Goal: Feedback & Contribution: Submit feedback/report problem

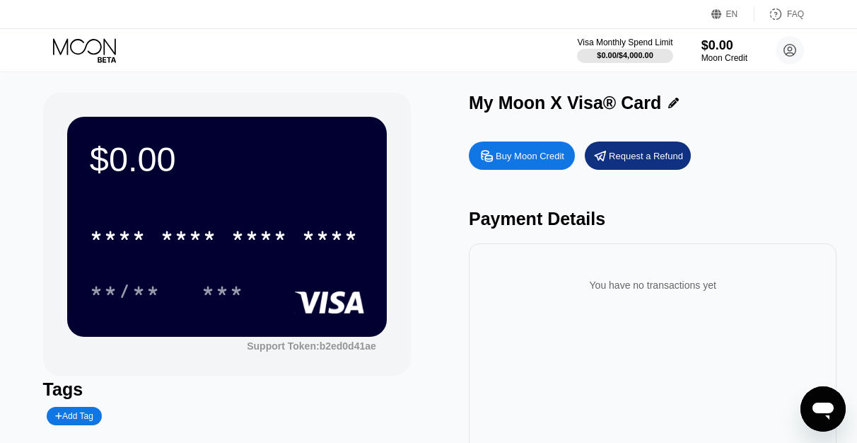
click at [526, 162] on div "Buy Moon Credit" at bounding box center [530, 156] width 69 height 12
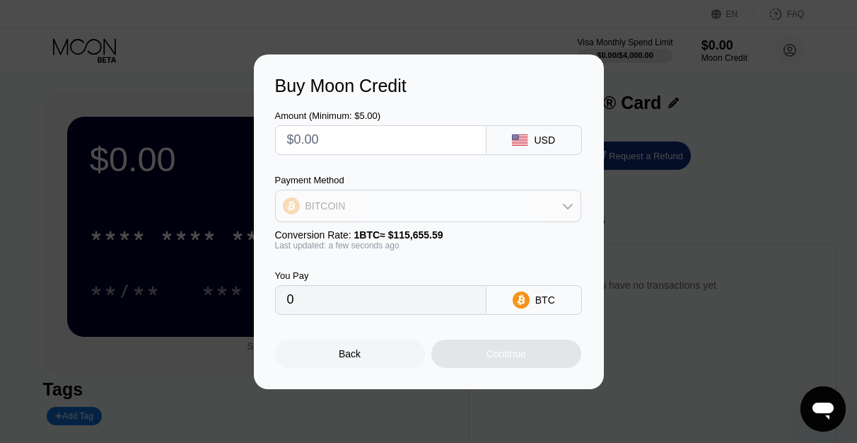
click at [448, 204] on div "BITCOIN" at bounding box center [428, 206] width 305 height 28
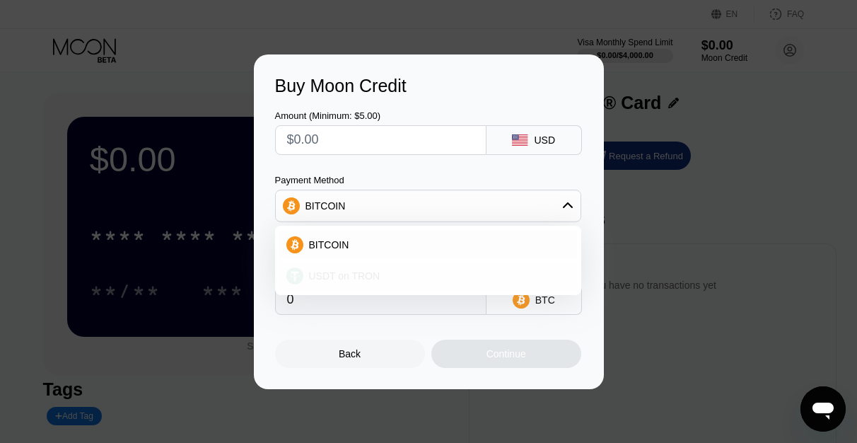
click at [384, 282] on div "USDT on TRON" at bounding box center [428, 276] width 298 height 28
type input "0.00"
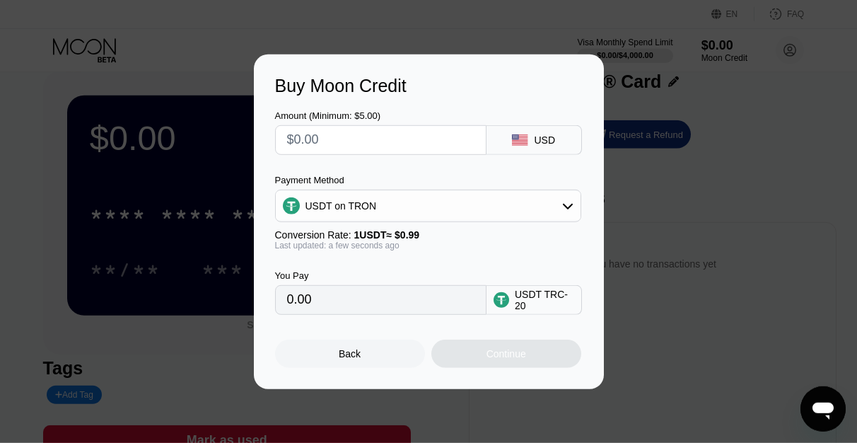
scroll to position [5, 0]
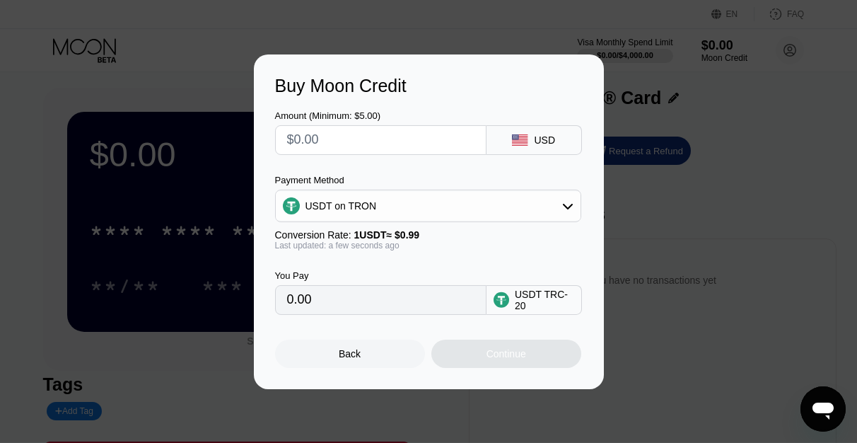
click at [364, 311] on input "0.00" at bounding box center [380, 300] width 187 height 28
click at [334, 141] on input "text" at bounding box center [380, 140] width 187 height 28
type input "$5"
type input "5.05"
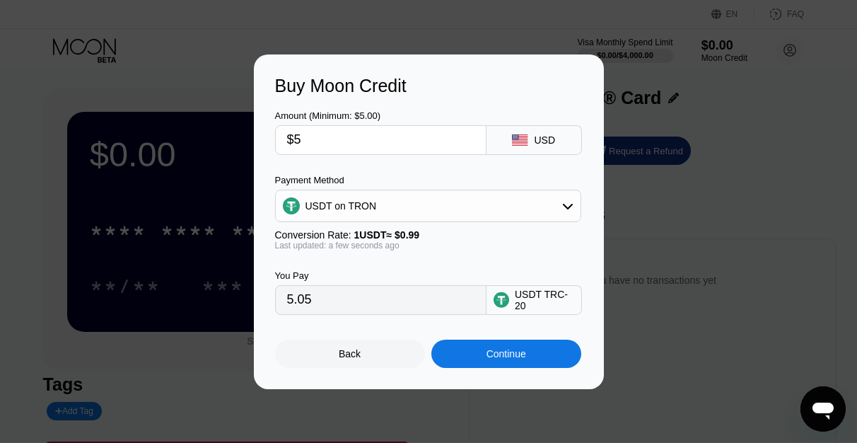
type input "$50"
type input "50.51"
type input "$50"
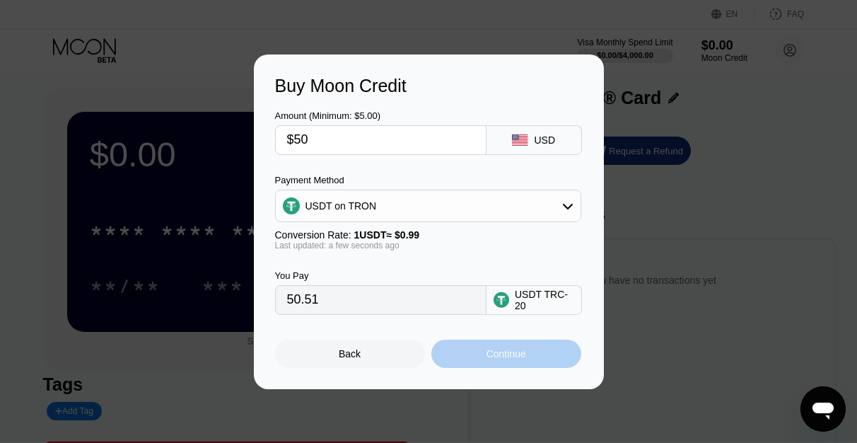
click at [485, 359] on div "Continue" at bounding box center [506, 354] width 150 height 28
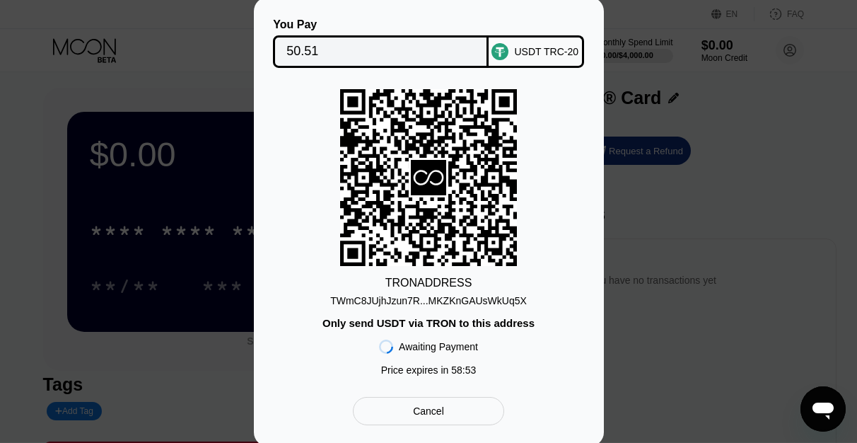
scroll to position [11, 0]
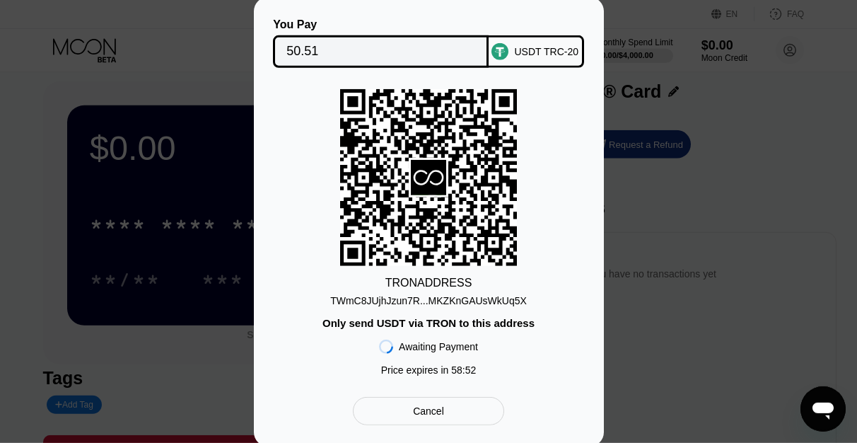
click at [427, 300] on div "TWmC8JUjhJzun7R...MKZKnGAUsWkUq5X" at bounding box center [428, 300] width 197 height 11
click at [325, 45] on input "50.51" at bounding box center [380, 51] width 189 height 28
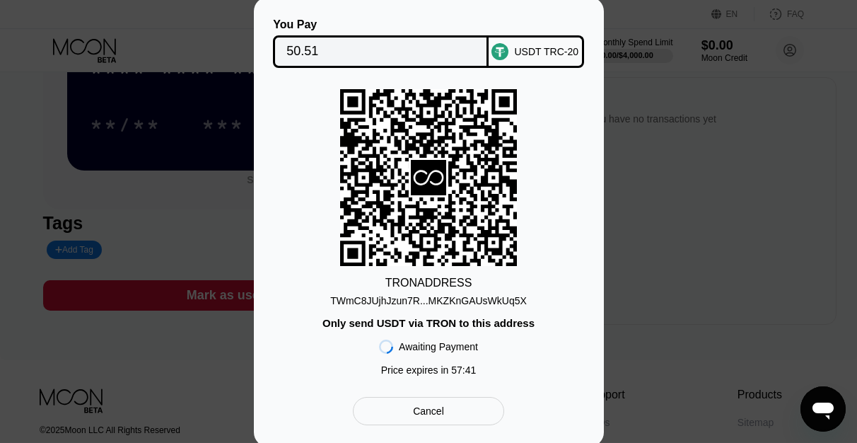
scroll to position [170, 0]
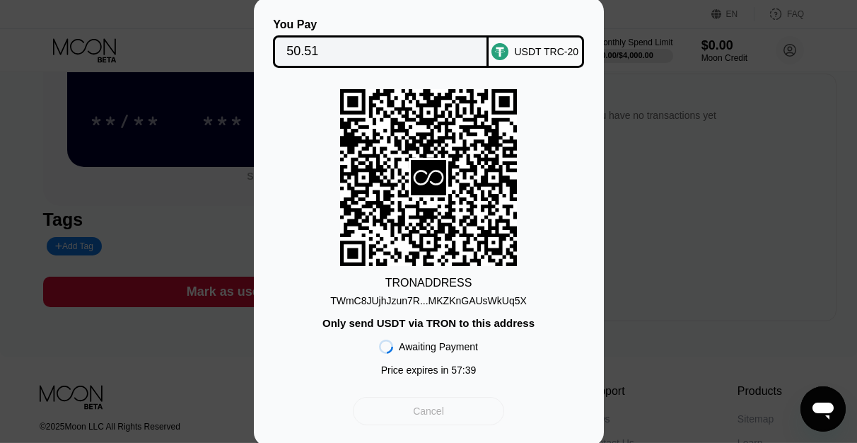
click at [441, 417] on div "Cancel" at bounding box center [428, 411] width 31 height 13
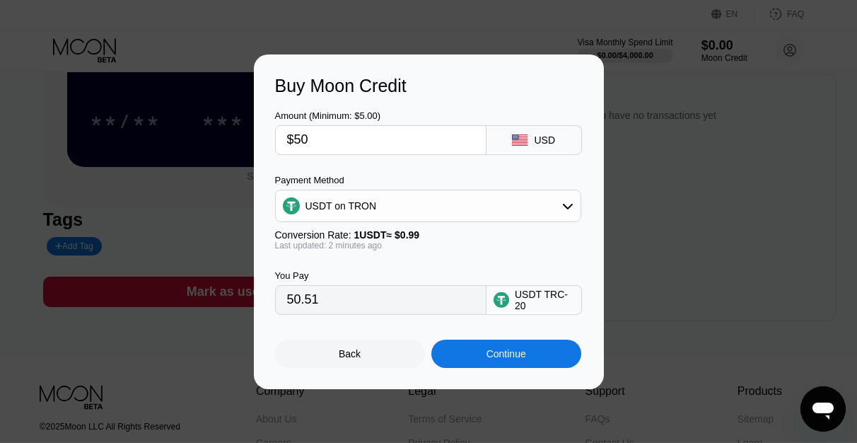
click at [318, 137] on input "$50" at bounding box center [380, 140] width 187 height 28
type input "$5"
type input "5.05"
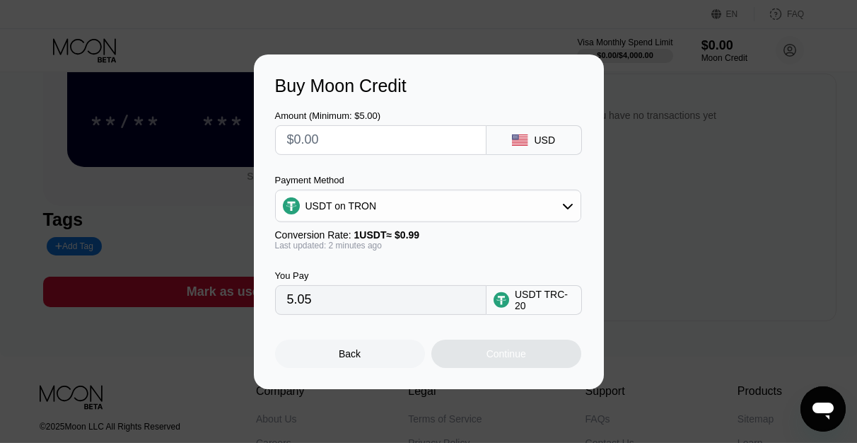
type input "0.00"
type input "$2"
type input "2.02"
type input "$25"
type input "25.25"
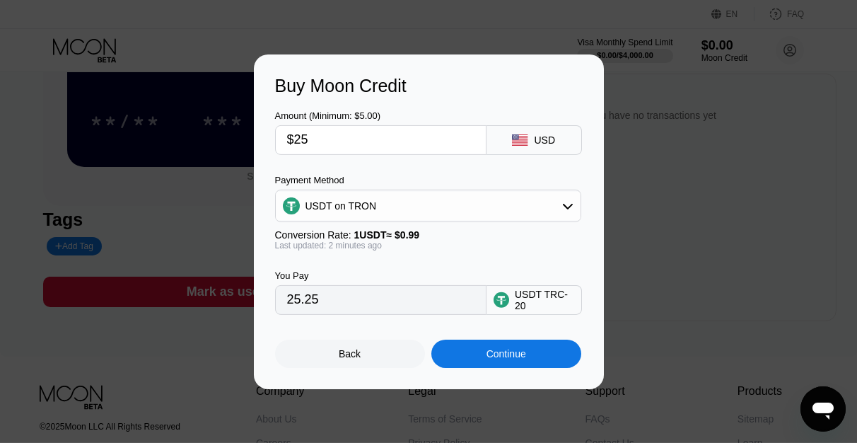
type input "$25"
click at [492, 359] on div "Continue" at bounding box center [507, 353] width 40 height 11
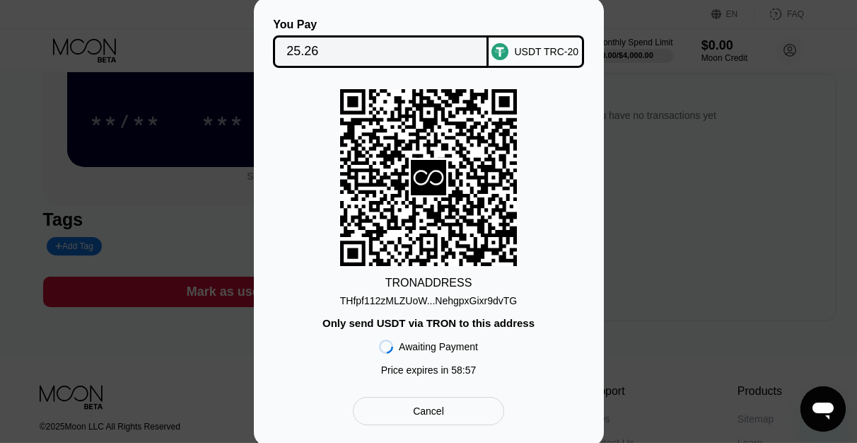
click at [396, 303] on div "THfpf112zMLZUoW...NehgpxGixr9dvTG" at bounding box center [429, 300] width 178 height 11
click at [368, 56] on input "25.26" at bounding box center [380, 51] width 189 height 28
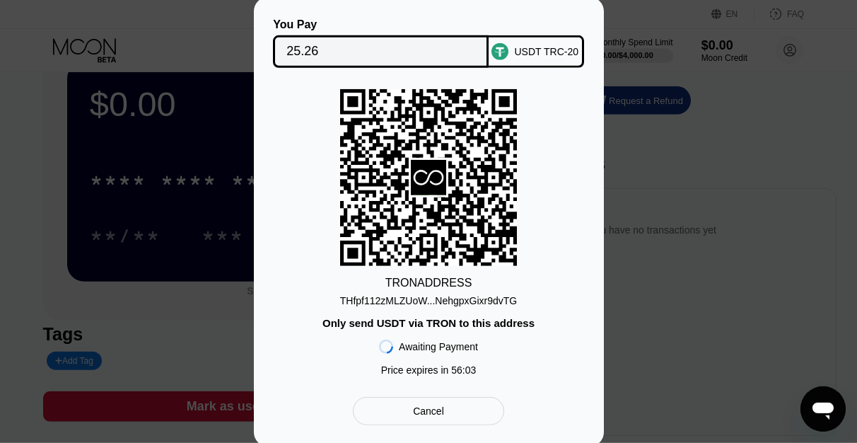
scroll to position [0, 0]
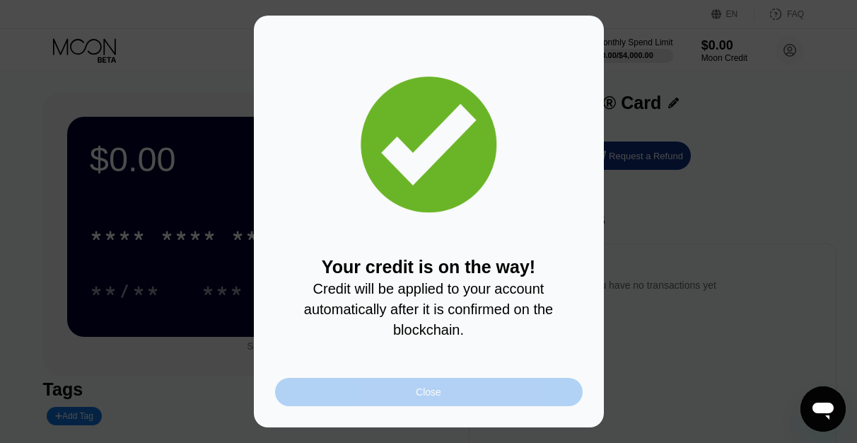
click at [427, 398] on div "Close" at bounding box center [428, 391] width 25 height 11
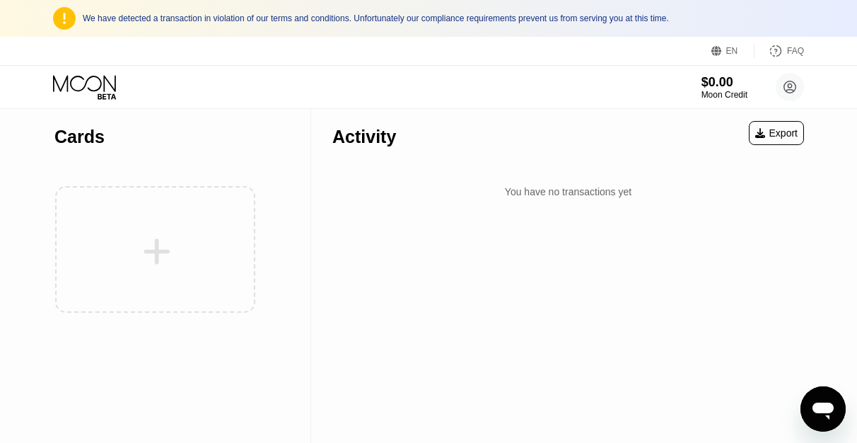
click at [65, 17] on icon at bounding box center [64, 18] width 23 height 23
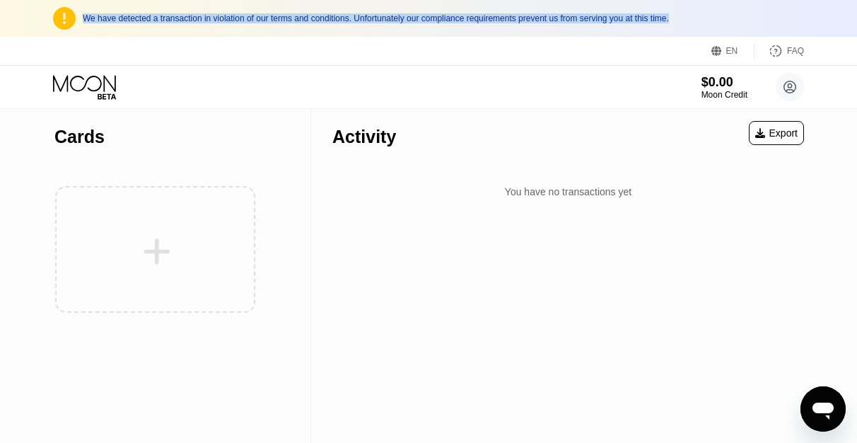
drag, startPoint x: 94, startPoint y: 18, endPoint x: 691, endPoint y: 29, distance: 597.1
click at [691, 29] on div "We have detected a transaction in violation of our terms and conditions. Unfort…" at bounding box center [428, 18] width 857 height 37
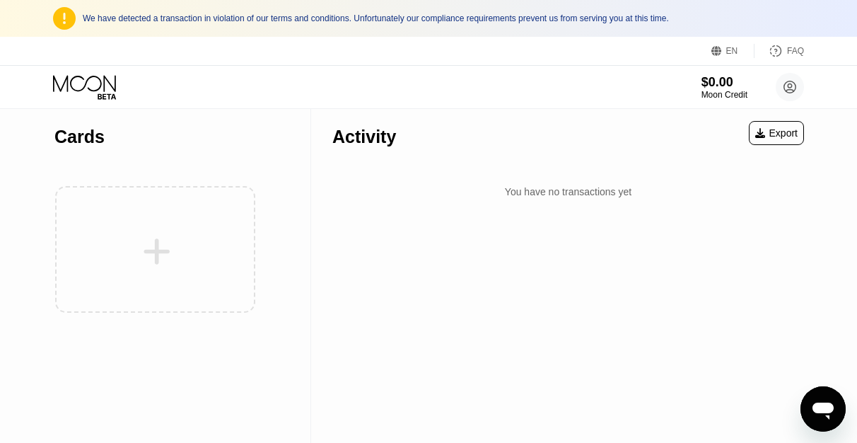
click at [603, 76] on div "$0.00 Moon Credit Cesar Ferrando cesarfpna@gmail.com  Home Settings Support Ca…" at bounding box center [428, 87] width 857 height 42
click at [195, 22] on div "We have detected a transaction in violation of our terms and conditions. Unfort…" at bounding box center [443, 18] width 721 height 10
click at [537, 275] on div "Activity Export You have no transactions yet" at bounding box center [568, 275] width 514 height 335
click at [535, 328] on div "Activity Export You have no transactions yet" at bounding box center [568, 275] width 514 height 335
click at [560, 356] on div "Activity Export You have no transactions yet" at bounding box center [568, 275] width 514 height 335
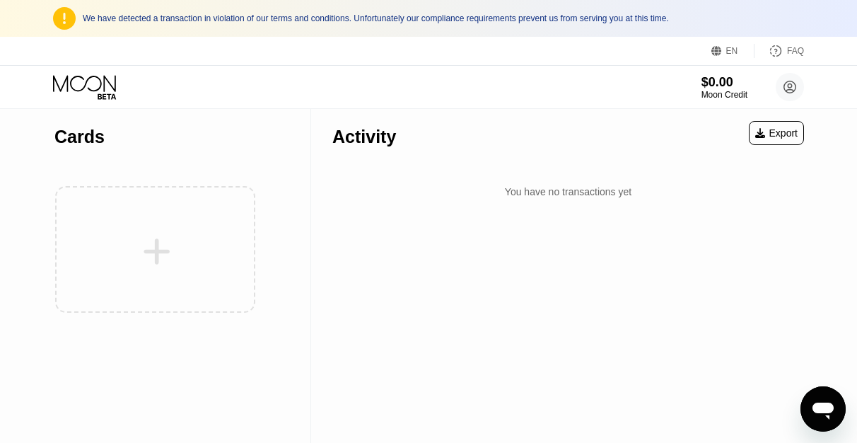
click at [494, 303] on div "Activity Export You have no transactions yet" at bounding box center [568, 275] width 514 height 335
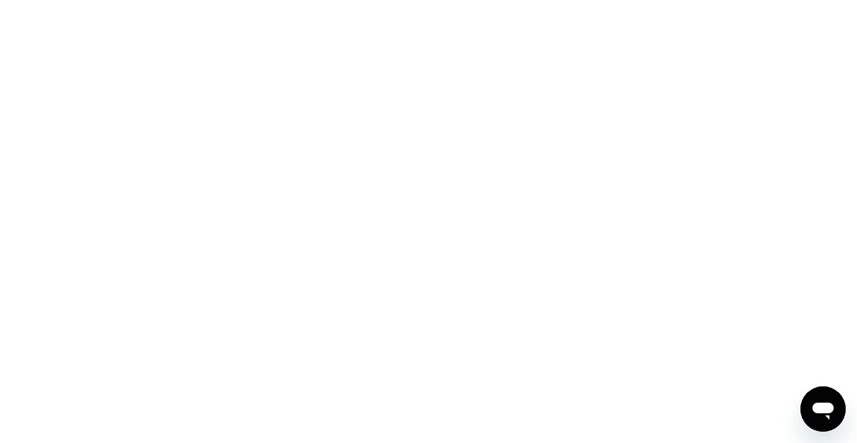
click at [818, 412] on icon "Open messaging window" at bounding box center [823, 410] width 21 height 17
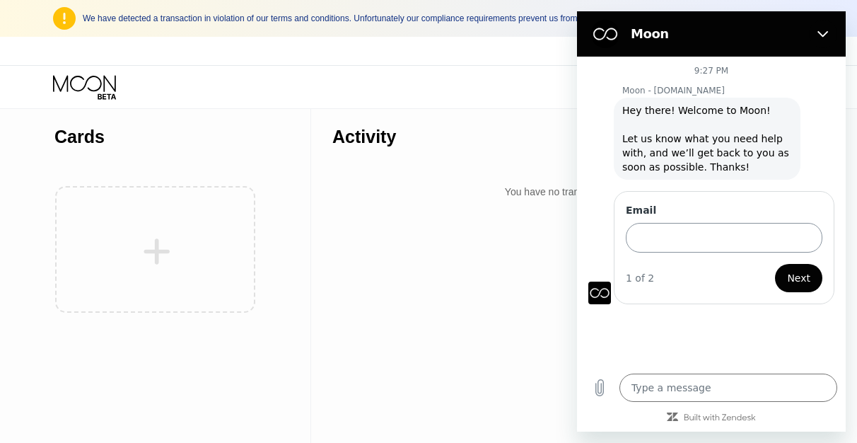
click at [680, 223] on input "Email" at bounding box center [724, 238] width 197 height 30
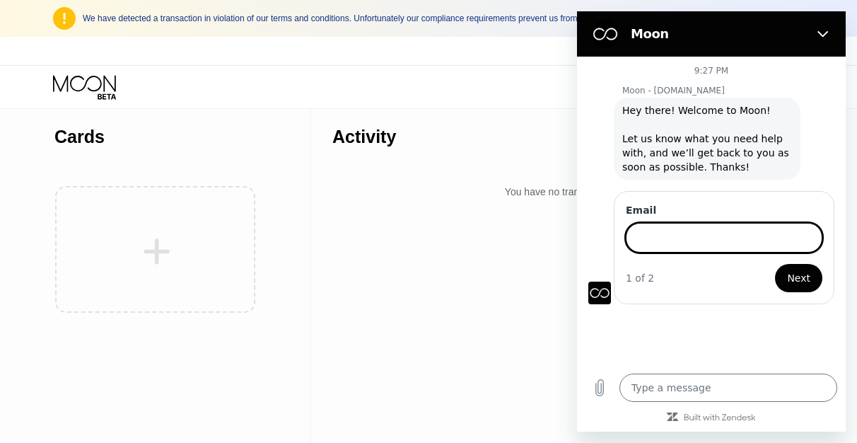
click at [681, 228] on input "Email" at bounding box center [724, 238] width 197 height 30
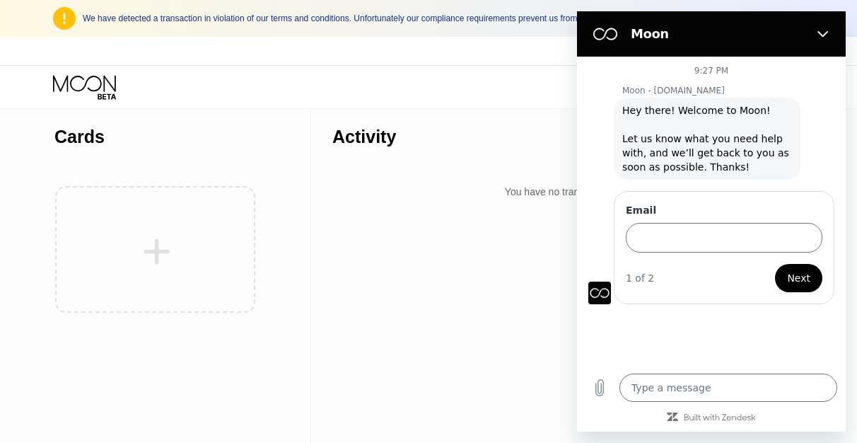
click at [799, 269] on span "Next" at bounding box center [798, 277] width 23 height 17
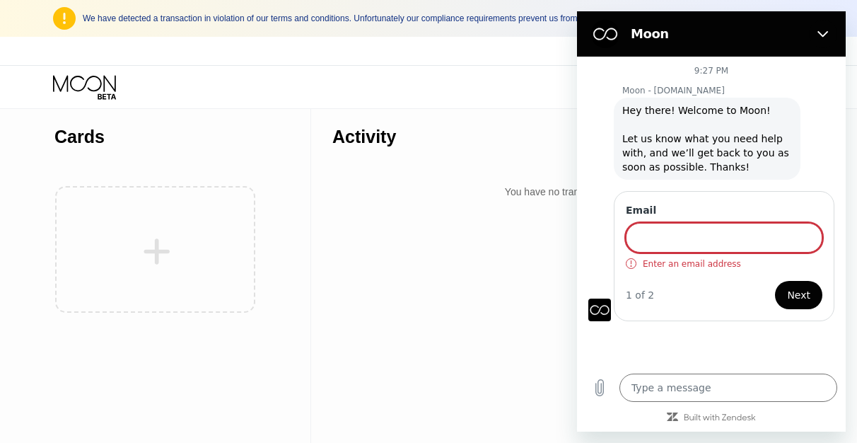
click at [701, 224] on input "Email" at bounding box center [724, 238] width 197 height 30
type input "c"
click at [673, 388] on textarea at bounding box center [729, 387] width 218 height 28
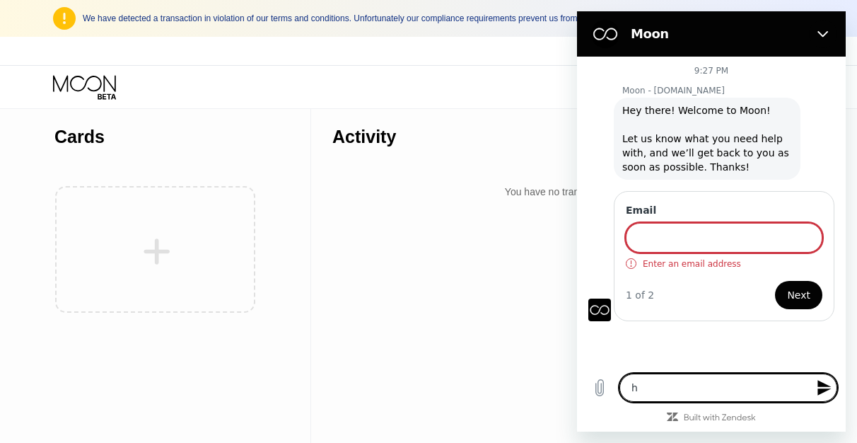
type textarea "h"
type textarea "x"
type textarea "he"
type textarea "x"
type textarea "hee"
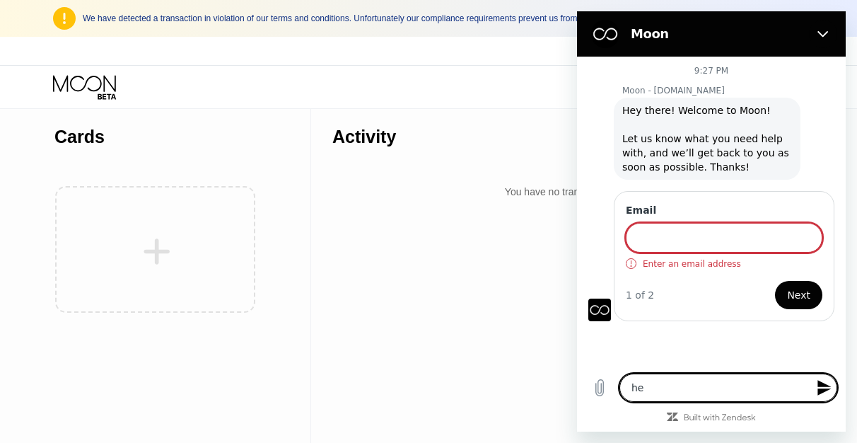
type textarea "x"
type textarea "heel"
type textarea "x"
type textarea "heelo"
type textarea "x"
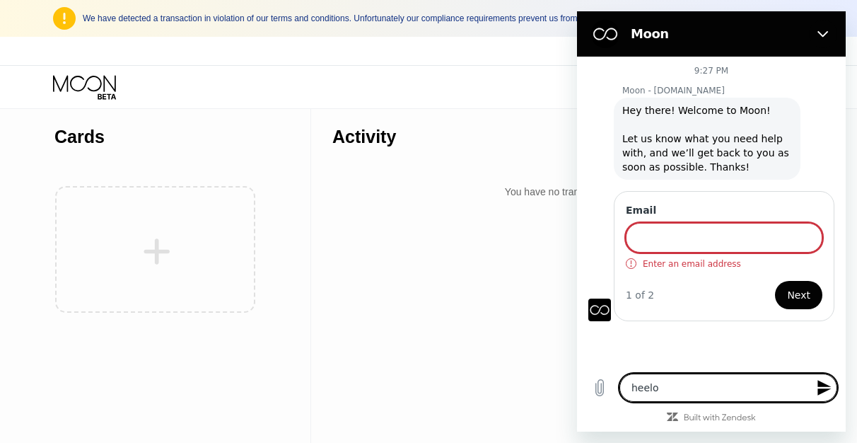
type textarea "heel"
type textarea "x"
type textarea "hee"
type textarea "x"
type textarea "he"
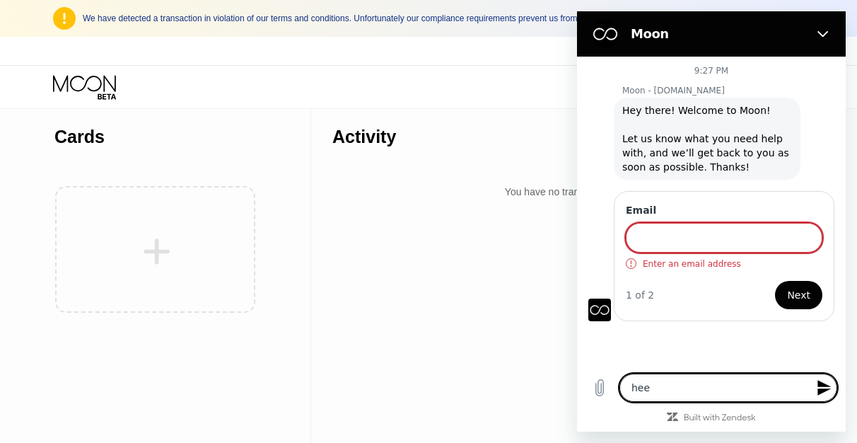
type textarea "x"
type textarea "hel"
type textarea "x"
type textarea "helo"
type textarea "x"
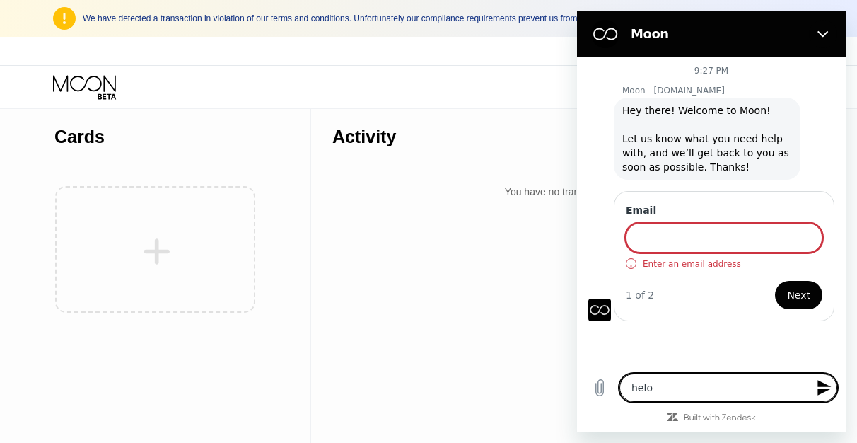
type textarea "hel"
type textarea "x"
type textarea "hell"
type textarea "x"
type textarea "hello"
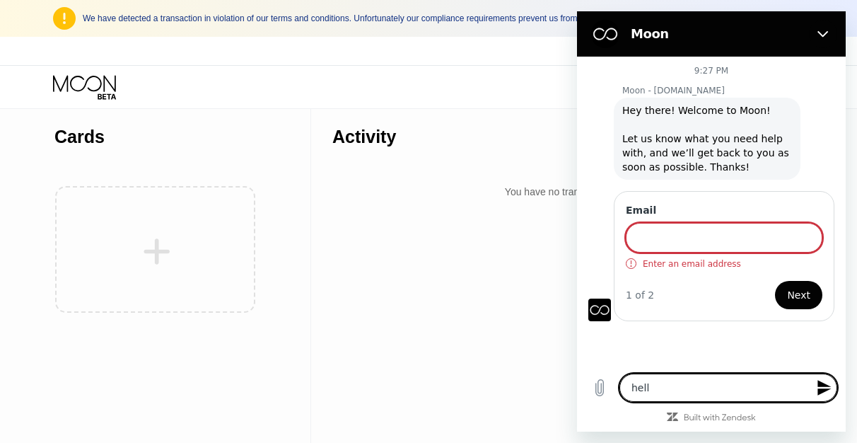
type textarea "x"
type textarea "hello."
type textarea "x"
type textarea "hello."
type textarea "x"
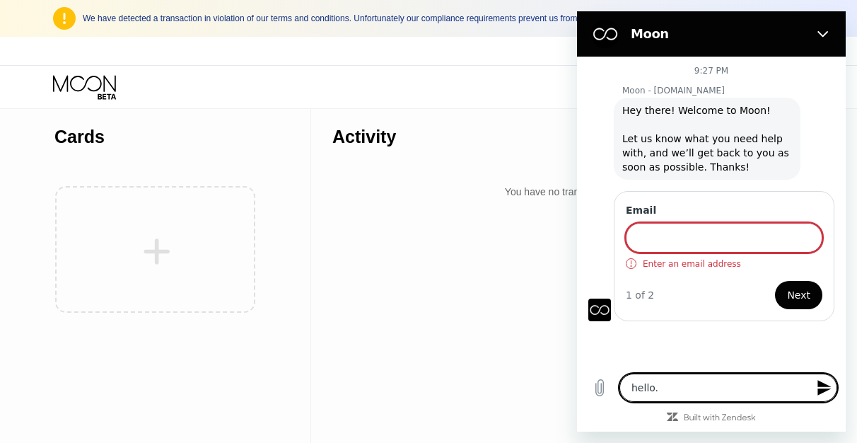
type textarea "hello. i"
type textarea "x"
type textarea "hello. i"
type textarea "x"
type textarea "hello. i j"
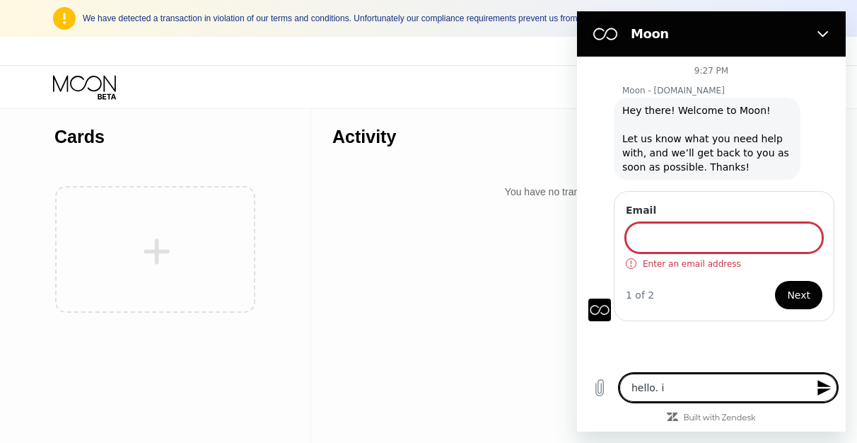
type textarea "x"
type textarea "hello. i ju"
type textarea "x"
type textarea "hello. i jus"
type textarea "x"
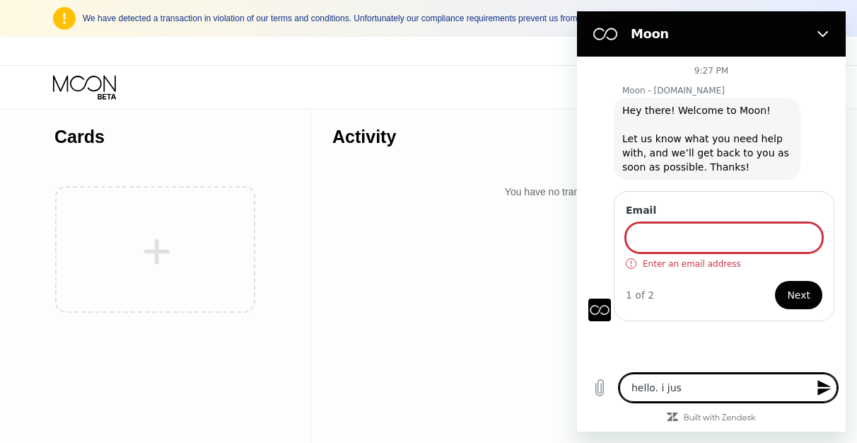
type textarea "hello. i just"
type textarea "x"
type textarea "hello. i just"
type textarea "x"
type textarea "hello. i just b"
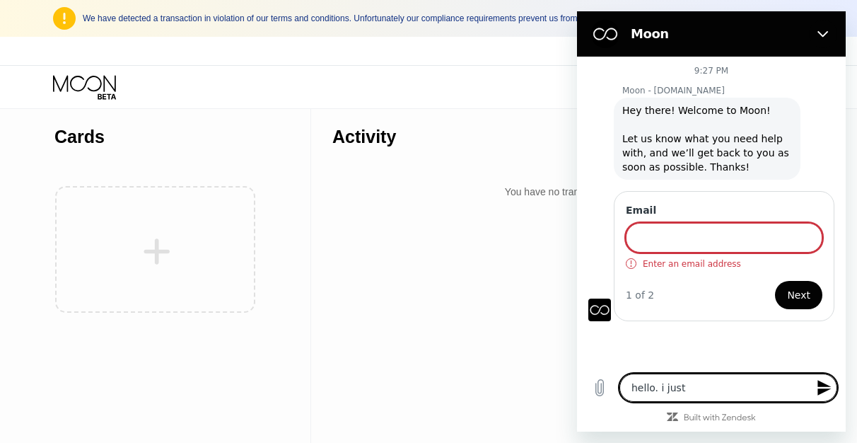
type textarea "x"
type textarea "hello. i just bu"
type textarea "x"
type textarea "hello. i just buy"
type textarea "x"
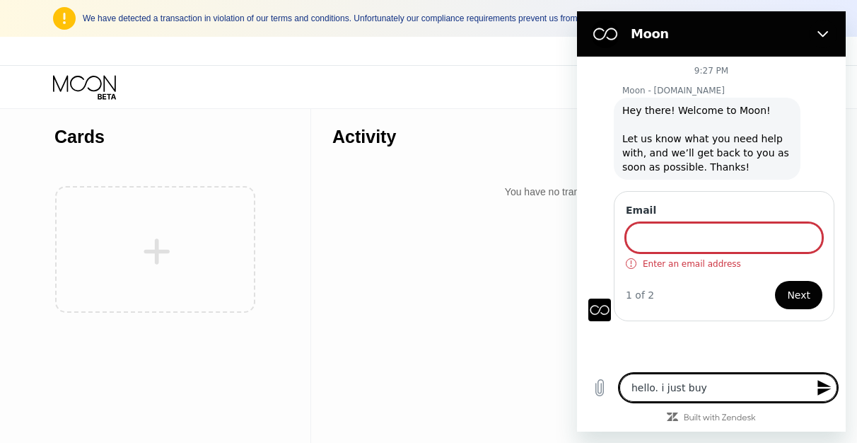
type textarea "hello. i just buy"
type textarea "x"
type textarea "hello. i just buy m"
type textarea "x"
type textarea "hello. i just buy mo"
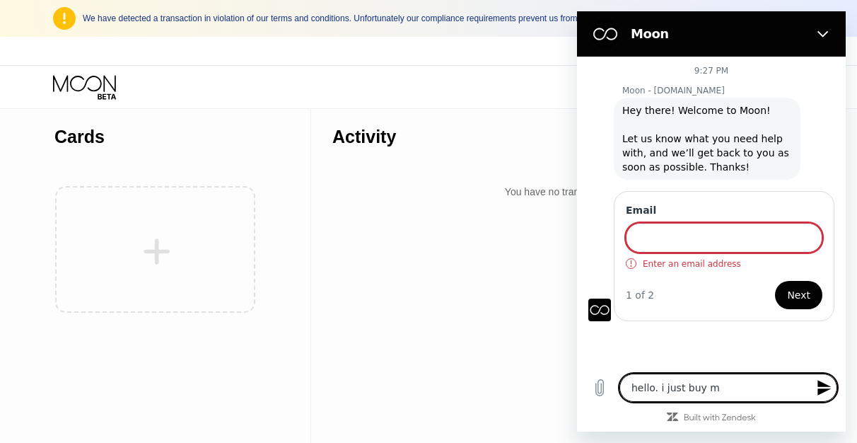
type textarea "x"
type textarea "hello. i just buy moo"
type textarea "x"
type textarea "hello. i just buy moon"
type textarea "x"
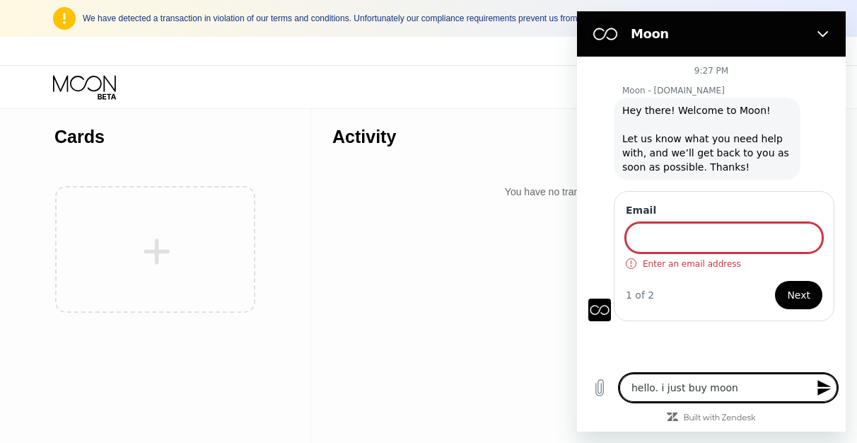
type textarea "hello. i just buy moon"
type textarea "x"
type textarea "hello. i just buy moon c"
type textarea "x"
type textarea "hello. i just buy moon cr"
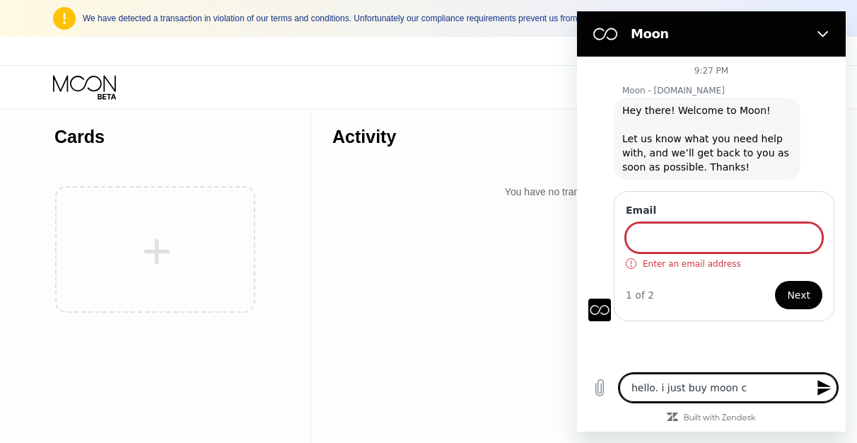
type textarea "x"
type textarea "hello. i just buy moon cre"
type textarea "x"
type textarea "hello. i just buy moon cred"
type textarea "x"
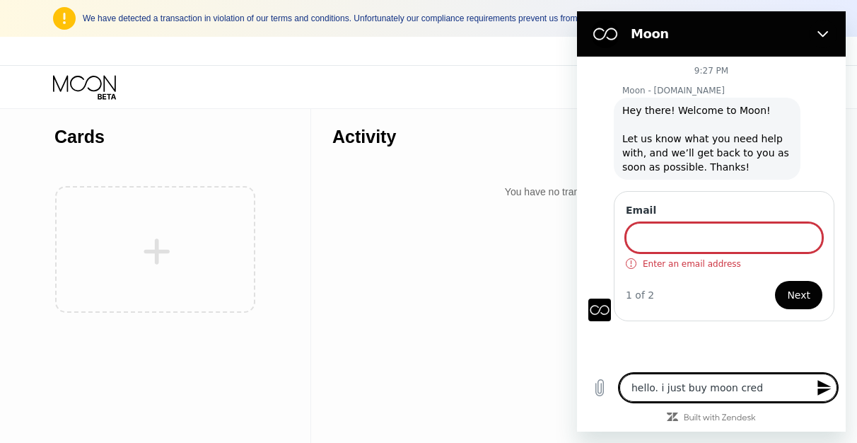
type textarea "hello. i just buy moon credi"
type textarea "x"
type textarea "hello. i just buy moon credit"
type textarea "x"
type textarea "hello. i just buy moon credits"
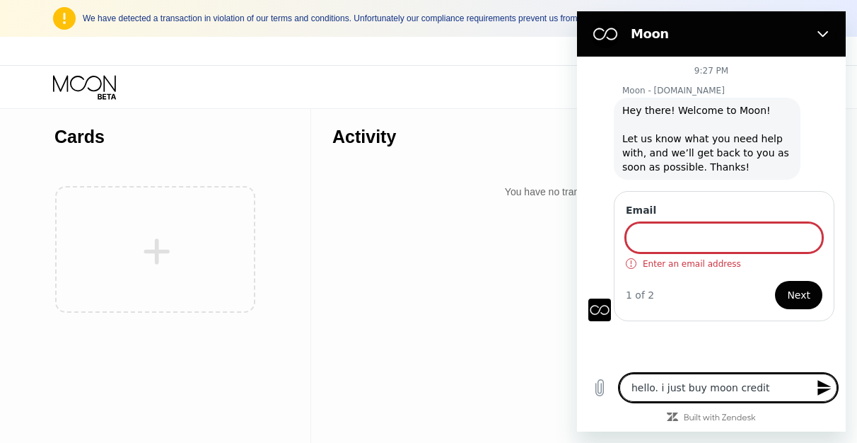
type textarea "x"
type textarea "hello. i just buy moon credits"
type textarea "x"
type textarea "hello. i just buy moon credits a"
type textarea "x"
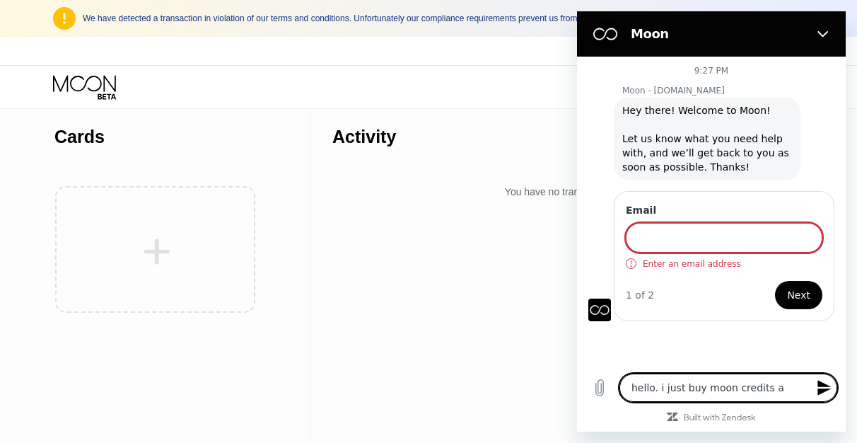
type textarea "hello. i just buy moon credits an"
type textarea "x"
type textarea "hello. i just buy moon credits and"
type textarea "x"
type textarea "hello. i just buy moon credits and"
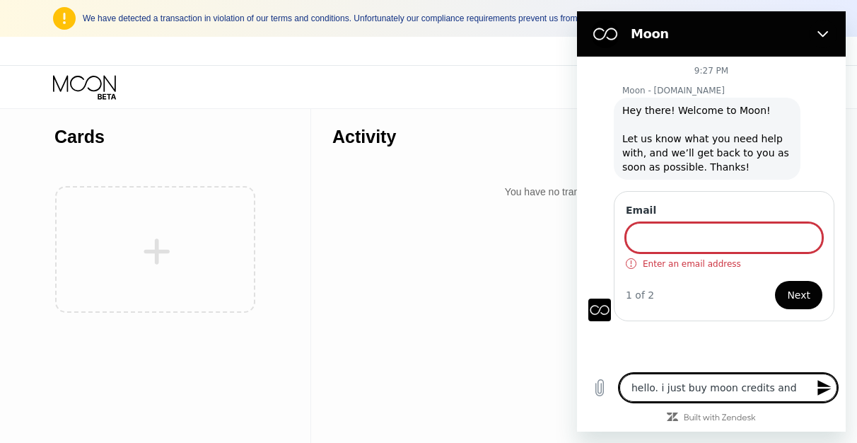
type textarea "x"
type textarea "hello. i just buy moon credits and a"
type textarea "x"
type textarea "hello. i just buy moon credits and ai"
type textarea "x"
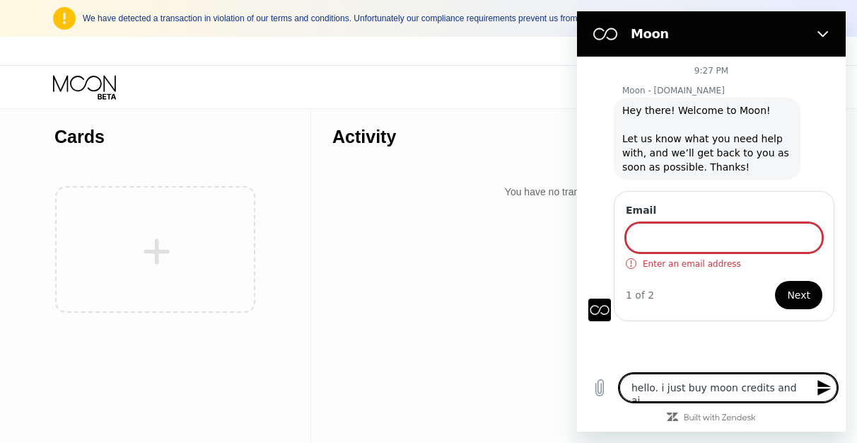
type textarea "hello. i just buy moon credits and a"
type textarea "x"
type textarea "hello. i just buy moon credits and au"
type textarea "x"
type textarea "hello. i just buy moon credits and aut"
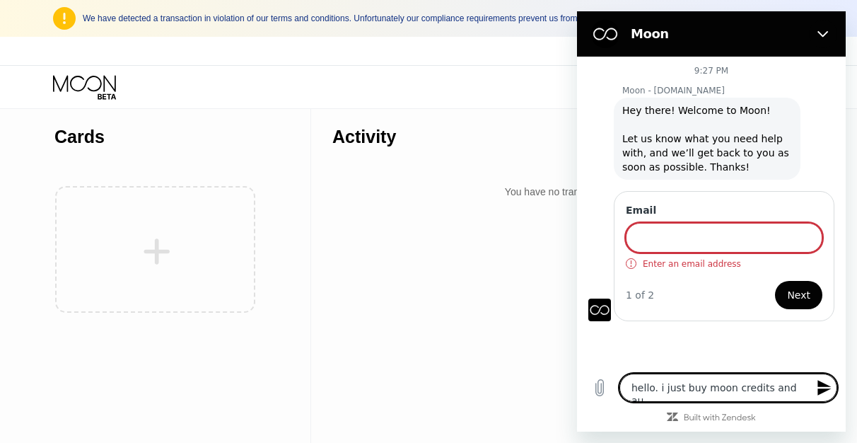
type textarea "x"
type textarea "hello. i just buy moon credits and auto"
type textarea "x"
type textarea "hello. i just buy moon credits and autom"
type textarea "x"
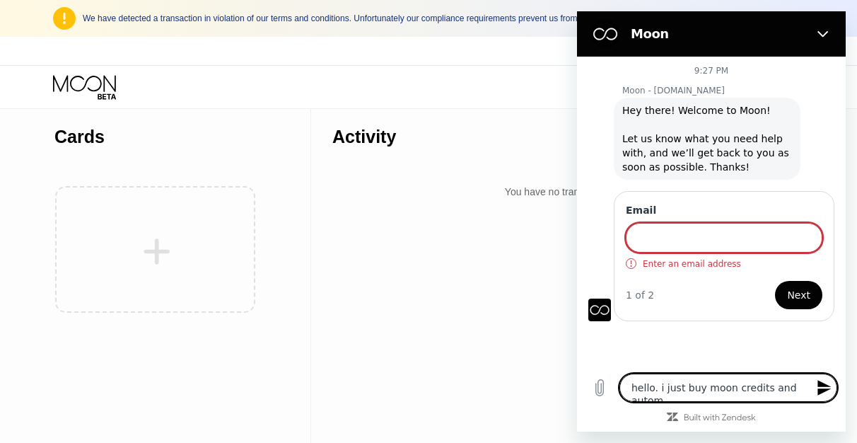
type textarea "hello. i just buy moon credits and automa"
type textarea "x"
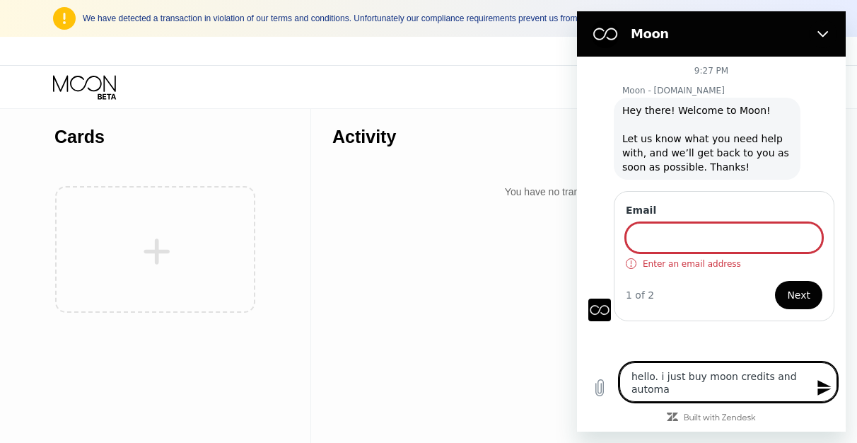
type textarea "hello. i just buy moon credits and automat"
type textarea "x"
type textarea "hello. i just buy moon credits and automati"
type textarea "x"
type textarea "hello. i just buy moon credits and automat"
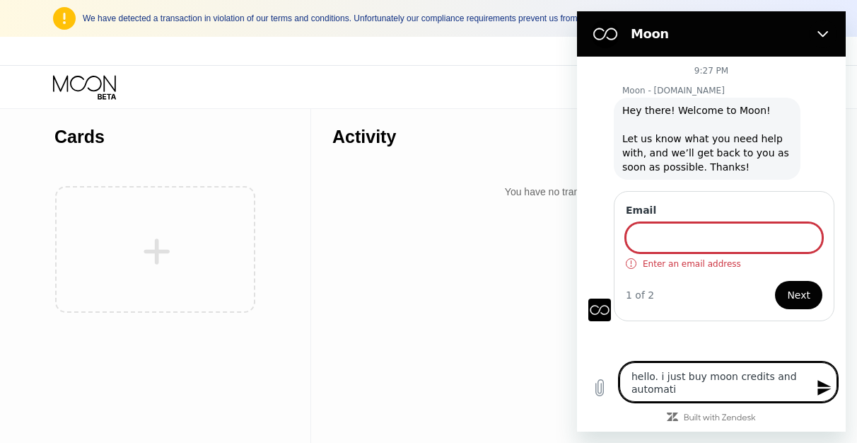
type textarea "x"
type textarea "hello. i just buy moon credits and automaty"
type textarea "x"
type textarea "hello. i just buy moon credits and automatyc"
type textarea "x"
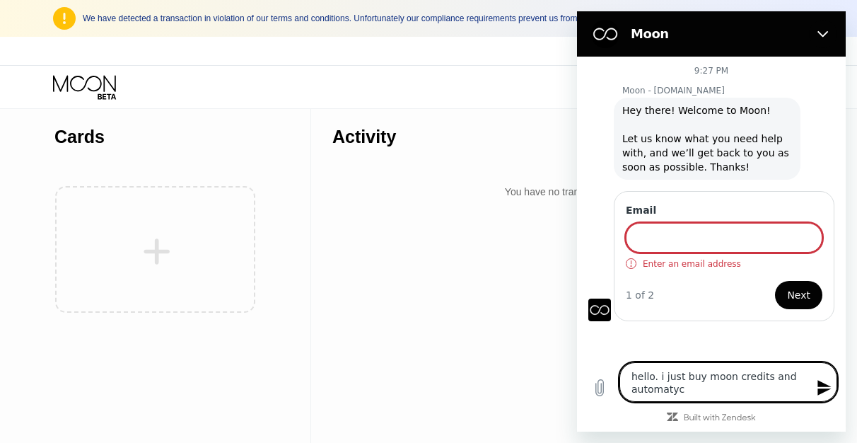
type textarea "hello. i just buy moon credits and automatycl"
type textarea "x"
type textarea "hello. i just buy moon credits and automatyc"
type textarea "x"
type textarea "hello. i just buy moon credits and automaty"
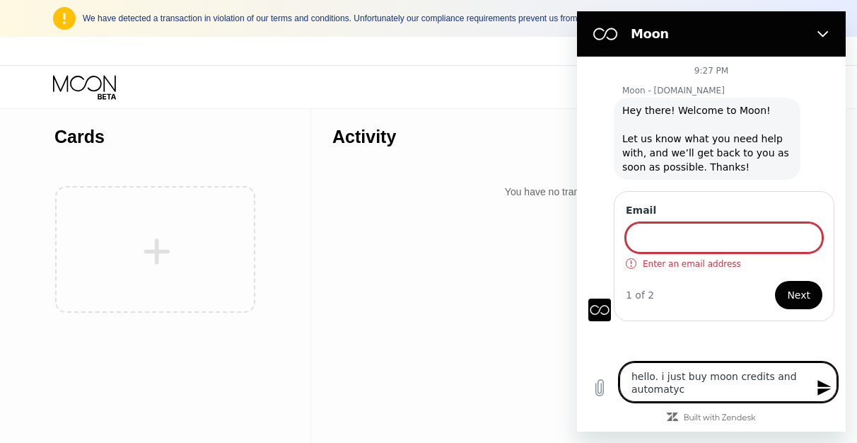
type textarea "x"
type textarea "hello. i just buy moon credits and automat"
type textarea "x"
type textarea "hello. i just buy moon credits and automati"
type textarea "x"
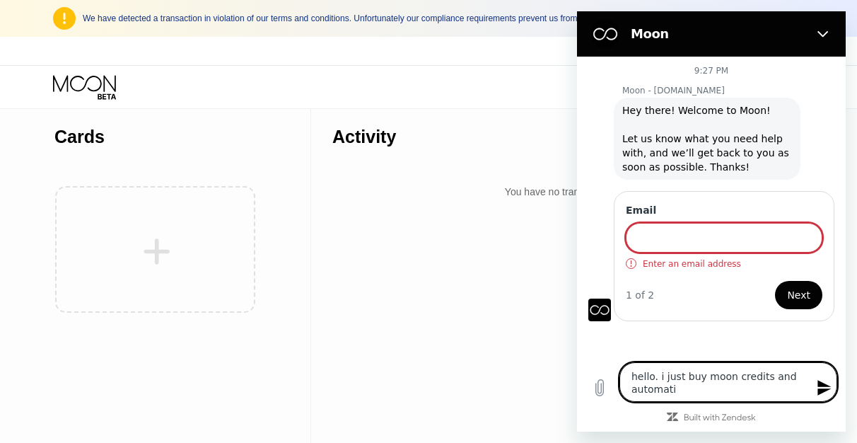
type textarea "hello. i just buy moon credits and automatic"
type textarea "x"
type textarea "hello. i just buy moon credits and automaticl"
type textarea "x"
type textarea "hello. i just buy moon credits and automaticly"
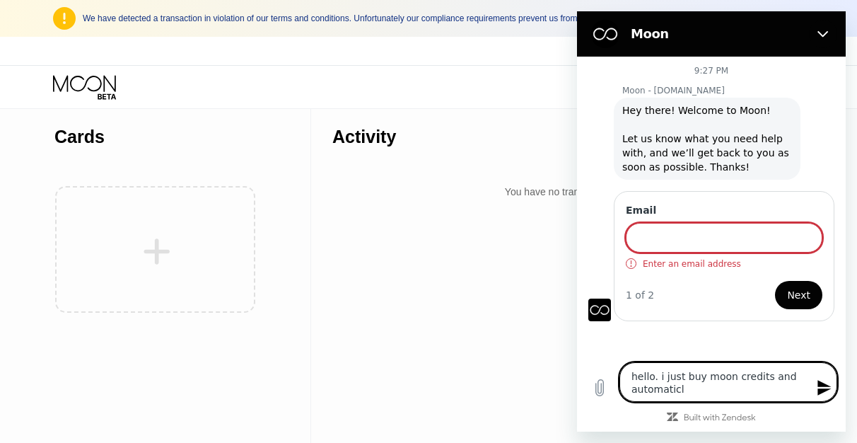
type textarea "x"
type textarea "hello. i just buy moon credits and automaticly"
type textarea "x"
type textarea "hello. i just buy moon credits and automaticly m"
type textarea "x"
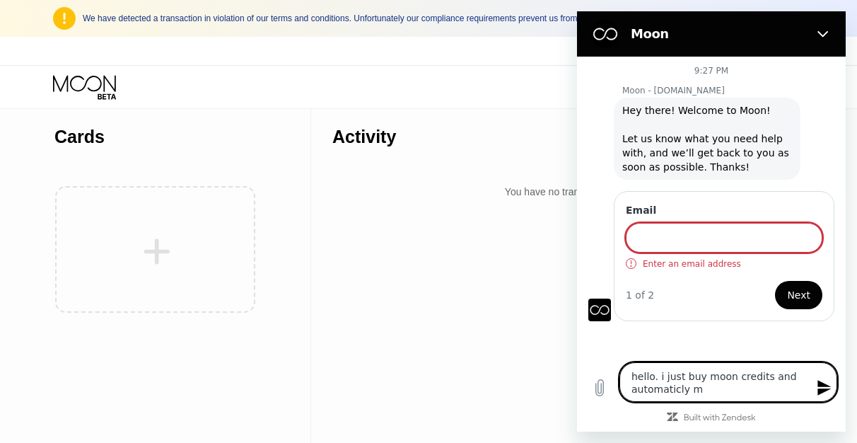
type textarea "hello. i just buy moon credits and automaticly my"
type textarea "x"
type textarea "hello. i just buy moon credits and automaticly my"
type textarea "x"
type textarea "hello. i just buy moon credits and automaticly my a"
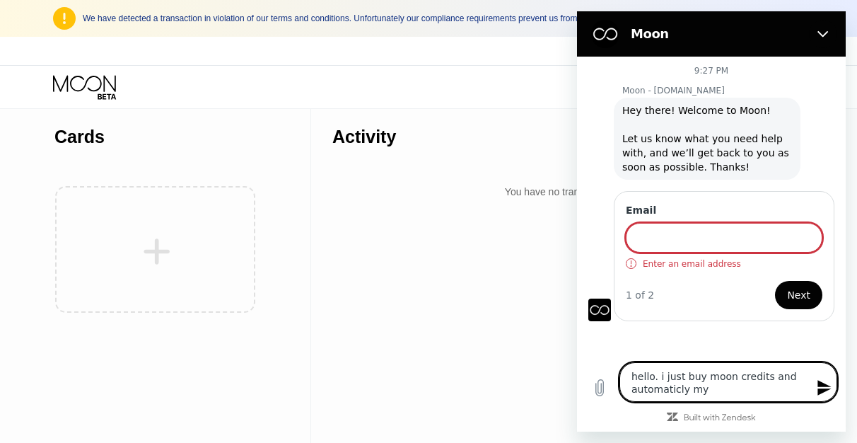
type textarea "x"
type textarea "hello. i just buy moon credits and automaticly my ac"
type textarea "x"
type textarea "hello. i just buy moon credits and automaticly my acc"
type textarea "x"
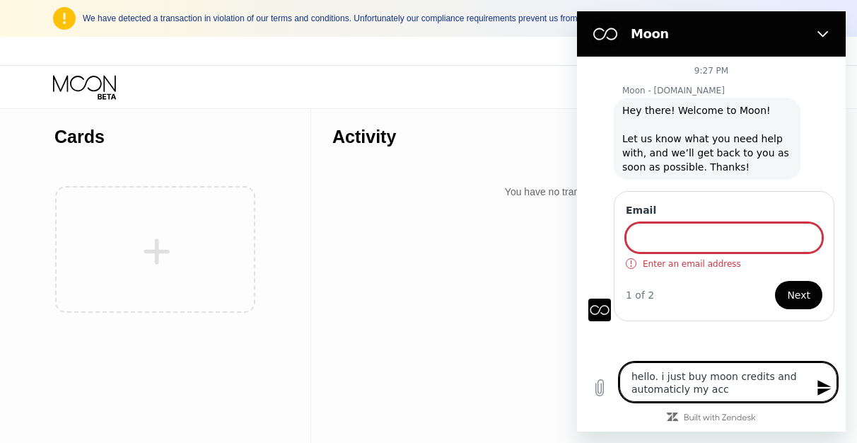
type textarea "hello. i just buy moon credits and automaticly my acco"
type textarea "x"
type textarea "hello. i just buy moon credits and automaticly my accou"
type textarea "x"
type textarea "hello. i just buy moon credits and automaticly my accoun"
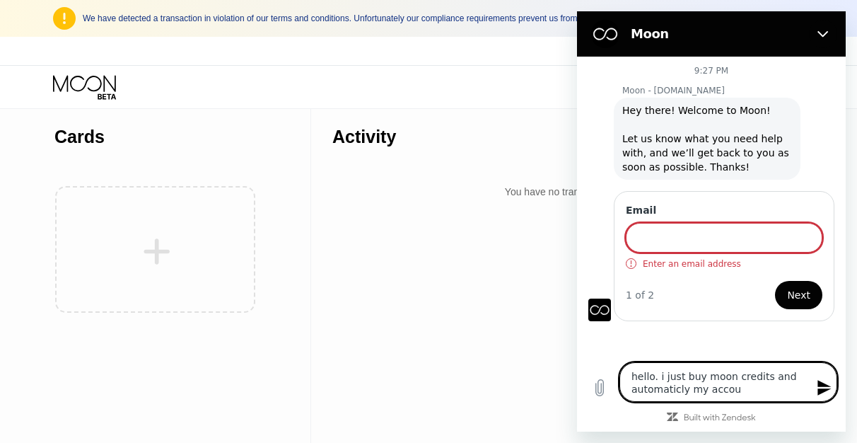
type textarea "x"
type textarea "hello. i just buy moon credits and automaticly my account"
type textarea "x"
type textarea "hello. i just buy moon credits and automaticly my account"
type textarea "x"
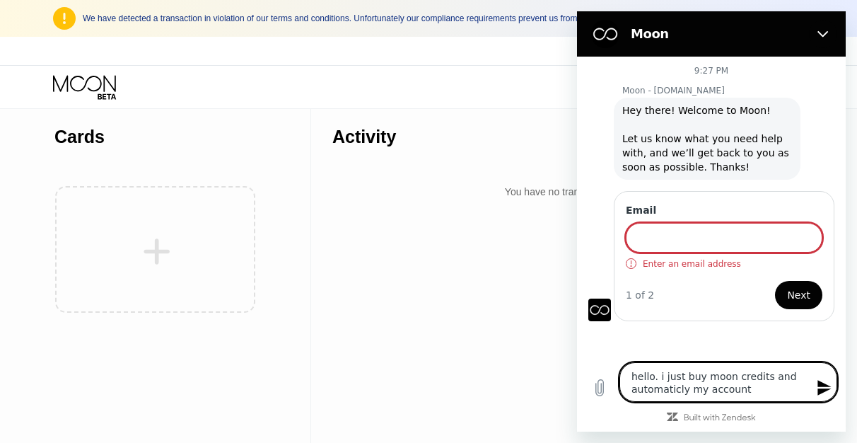
type textarea "hello. i just buy moon credits and automaticly my account w"
type textarea "x"
type textarea "hello. i just buy moon credits and automaticly my account wa"
type textarea "x"
type textarea "hello. i just buy moon credits and automaticly my account was"
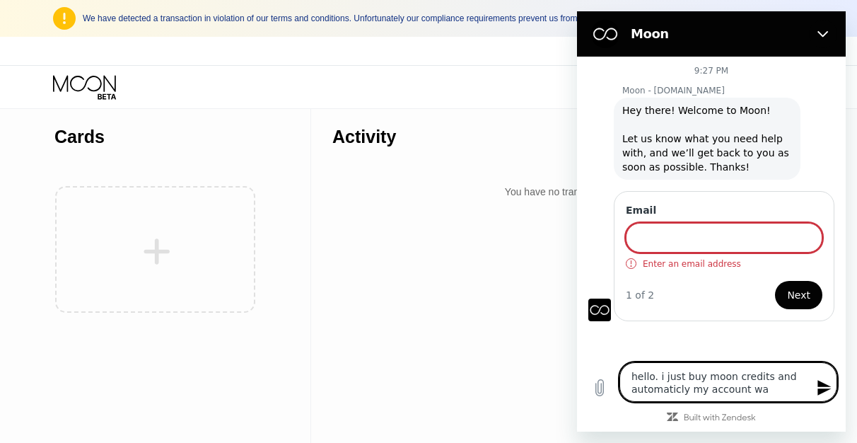
type textarea "x"
type textarea "hello. i just buy moon credits and automaticly my account was"
type textarea "x"
type textarea "hello. i just buy moon credits and automaticly my account was b"
type textarea "x"
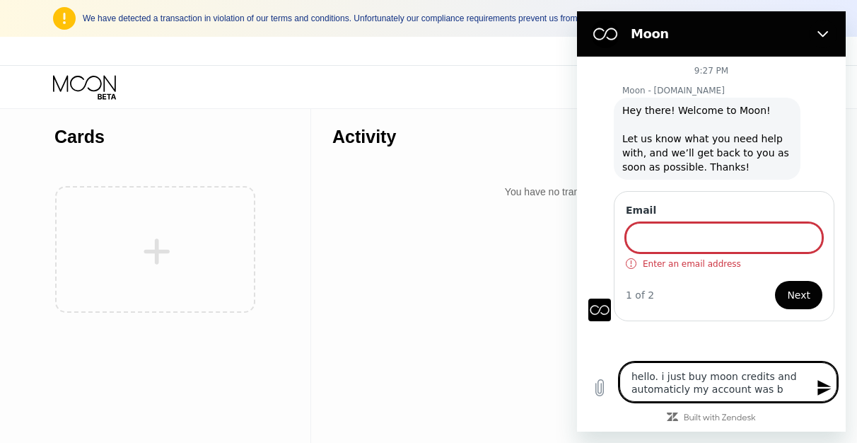
type textarea "hello. i just buy moon credits and automaticly my account was ba"
type textarea "x"
type textarea "hello. i just buy moon credits and automaticly my account was ban"
type textarea "x"
type textarea "hello. i just buy moon credits and automaticly my account was bann"
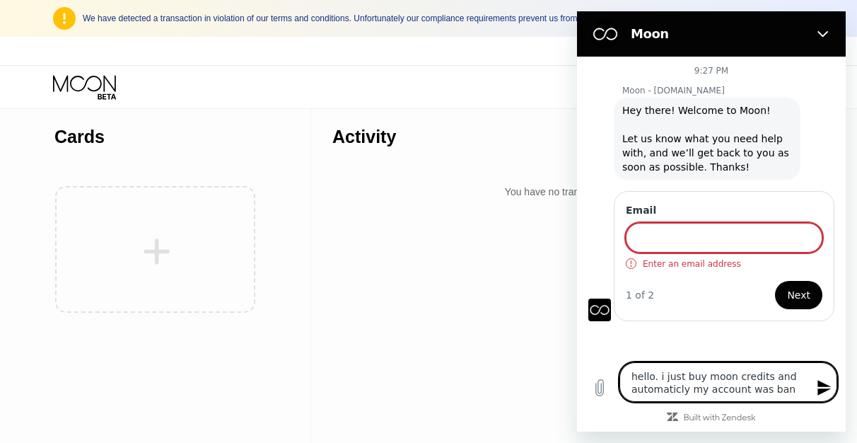
type textarea "x"
type textarea "hello. i just buy moon credits and automaticly my account was banne"
type textarea "x"
type textarea "hello. i just buy moon credits and automaticly my account was banned"
type textarea "x"
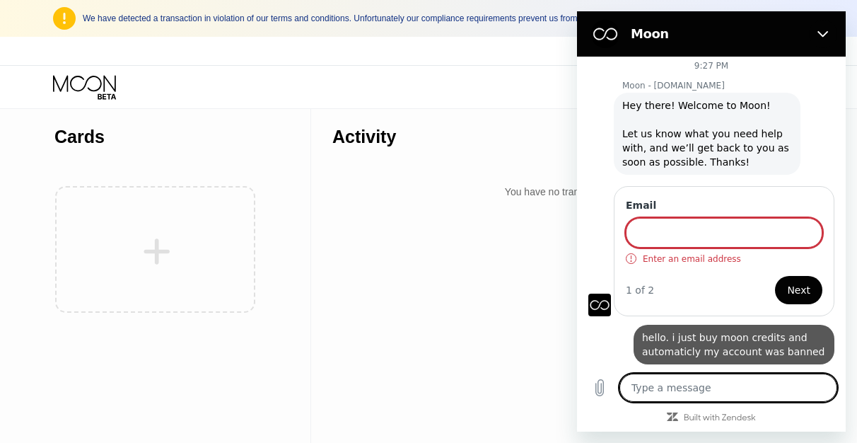
scroll to position [6, 0]
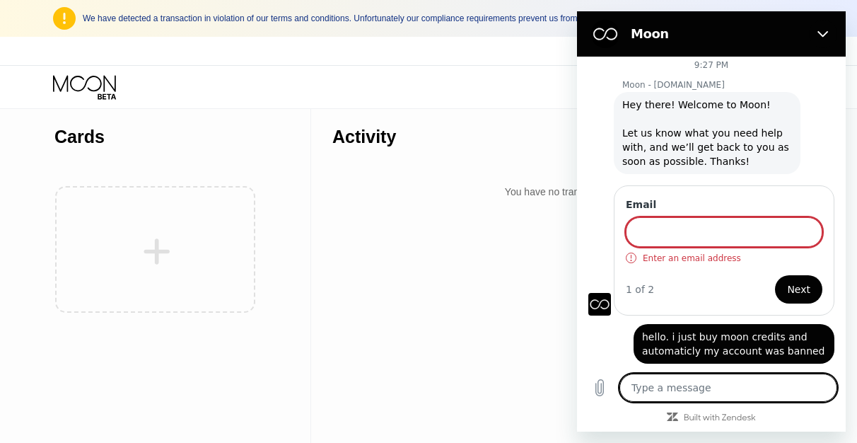
type textarea "x"
type textarea "i"
type textarea "x"
type textarea "is"
type textarea "x"
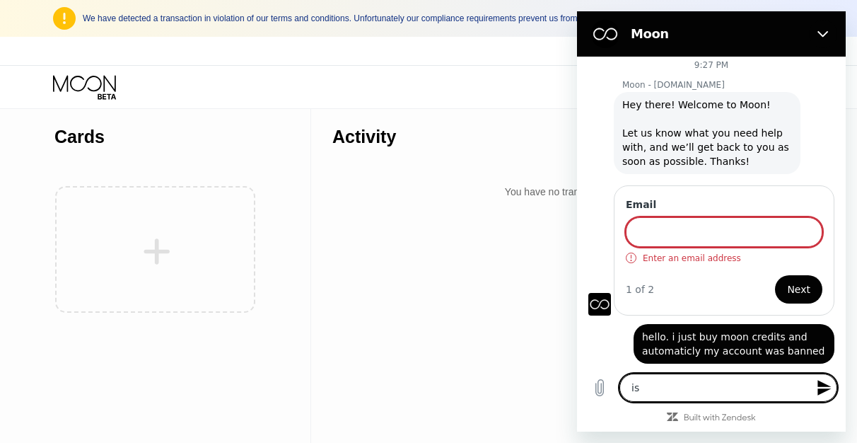
type textarea "is"
type textarea "x"
type textarea "is"
type textarea "x"
type textarea "i"
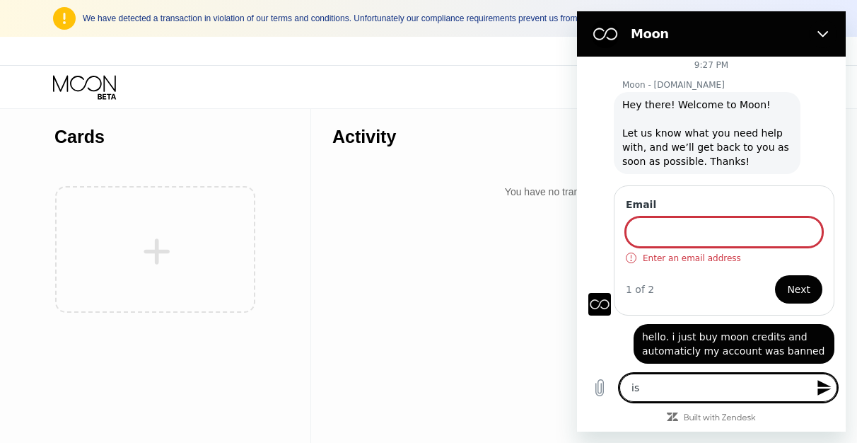
type textarea "x"
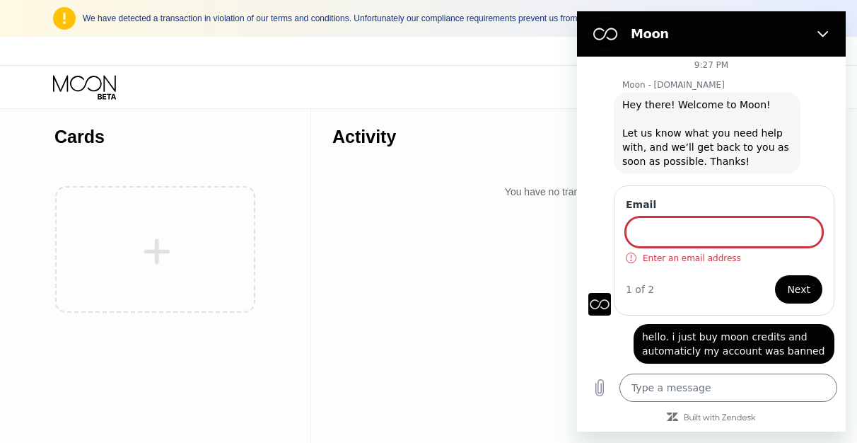
click at [501, 265] on div "Activity Export You have no transactions yet" at bounding box center [568, 275] width 514 height 335
click at [821, 33] on icon "Close" at bounding box center [823, 33] width 11 height 11
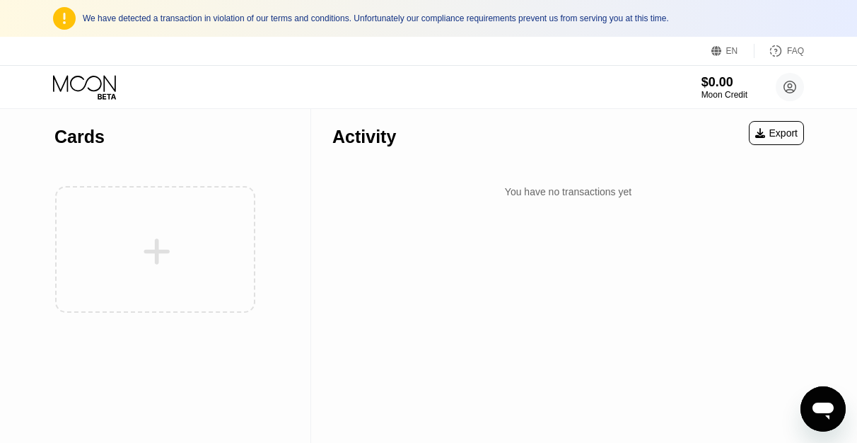
click at [816, 414] on icon "Open messaging window" at bounding box center [823, 408] width 25 height 25
type textarea "x"
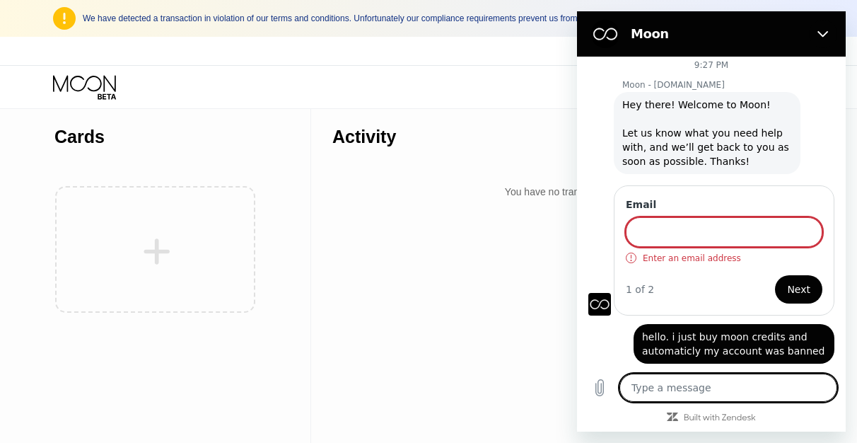
click at [702, 385] on textarea at bounding box center [729, 387] width 218 height 28
type textarea "n"
type textarea "x"
type textarea "no"
type textarea "x"
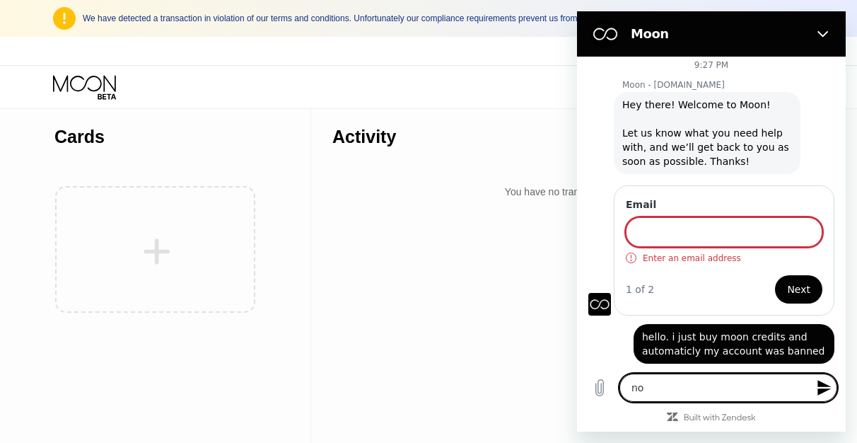
type textarea "no"
type textarea "x"
type textarea "no r"
type textarea "x"
type textarea "no re"
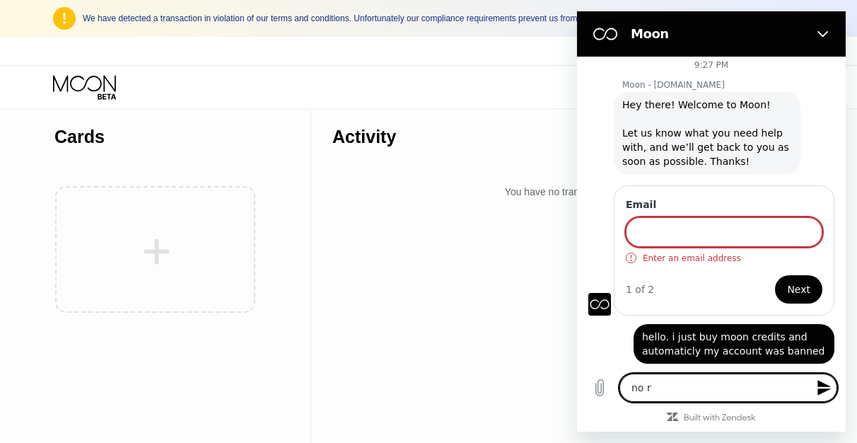
type textarea "x"
type textarea "no res"
type textarea "x"
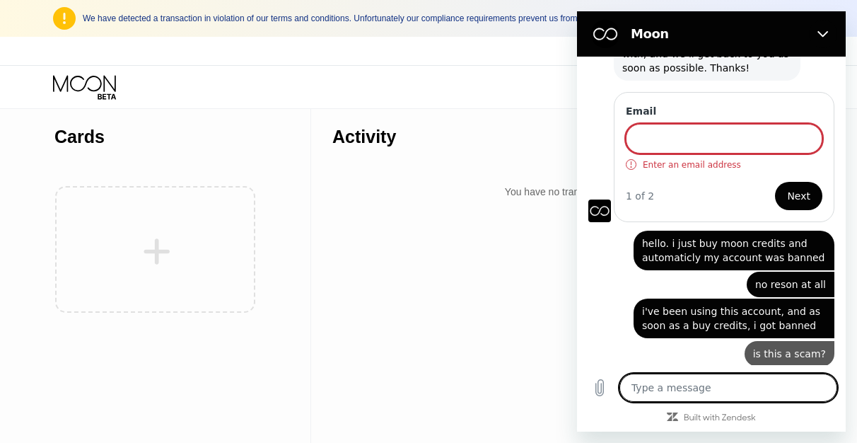
scroll to position [100, 0]
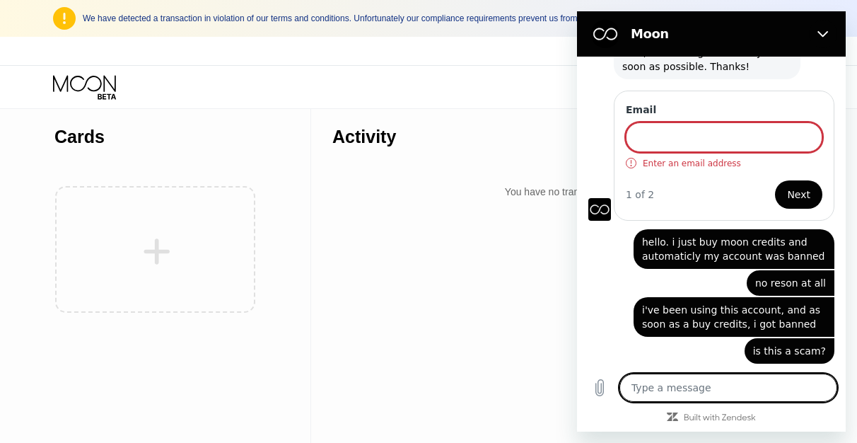
click at [486, 236] on div "Activity Export You have no transactions yet" at bounding box center [568, 275] width 514 height 335
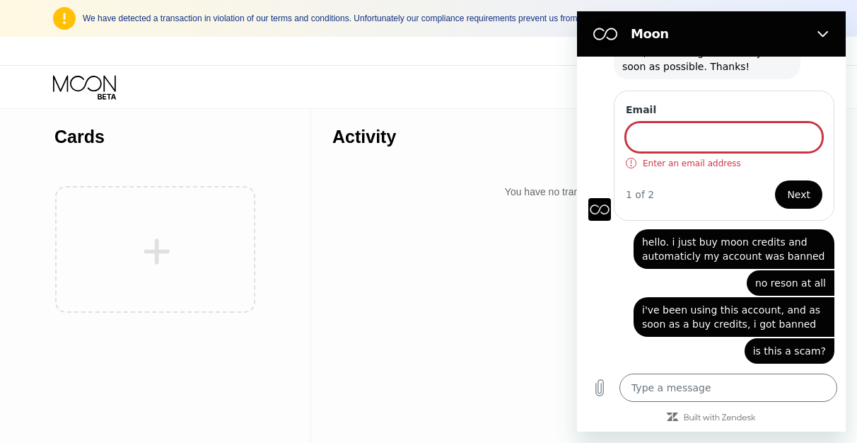
click at [486, 236] on div "Activity Export You have no transactions yet" at bounding box center [568, 275] width 514 height 335
click at [494, 308] on div "Activity Export You have no transactions yet" at bounding box center [568, 275] width 514 height 335
click at [500, 332] on div "Activity Export You have no transactions yet" at bounding box center [568, 275] width 514 height 335
click at [827, 25] on button "Close" at bounding box center [823, 34] width 28 height 28
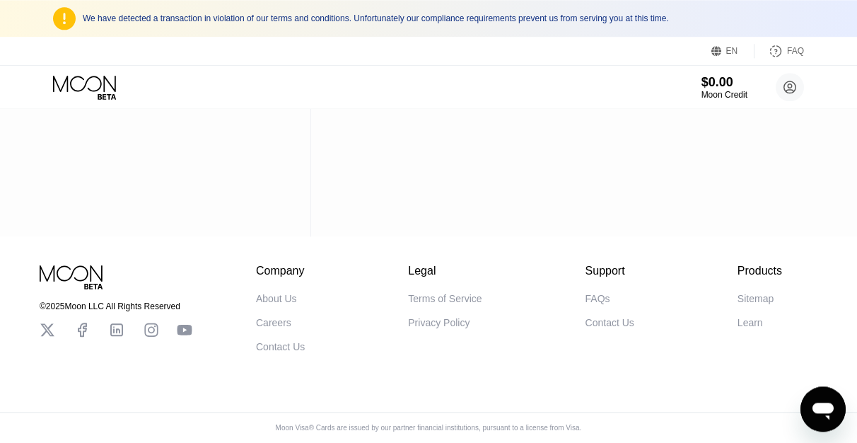
scroll to position [216, 0]
click at [835, 420] on icon "Open messaging window" at bounding box center [823, 408] width 25 height 25
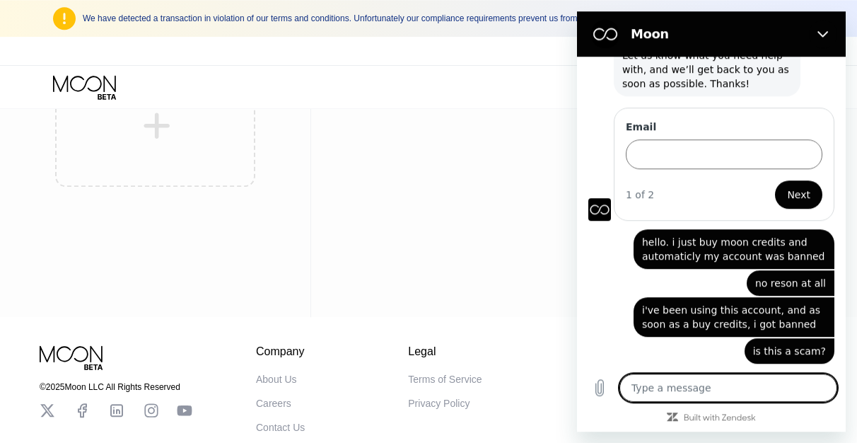
scroll to position [0, 0]
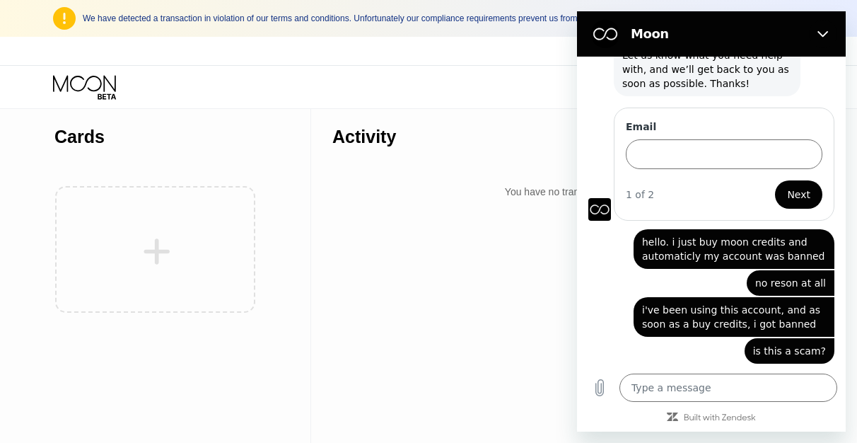
click at [513, 275] on div "Activity Export You have no transactions yet" at bounding box center [568, 275] width 514 height 335
click at [828, 35] on icon "Close" at bounding box center [823, 33] width 11 height 11
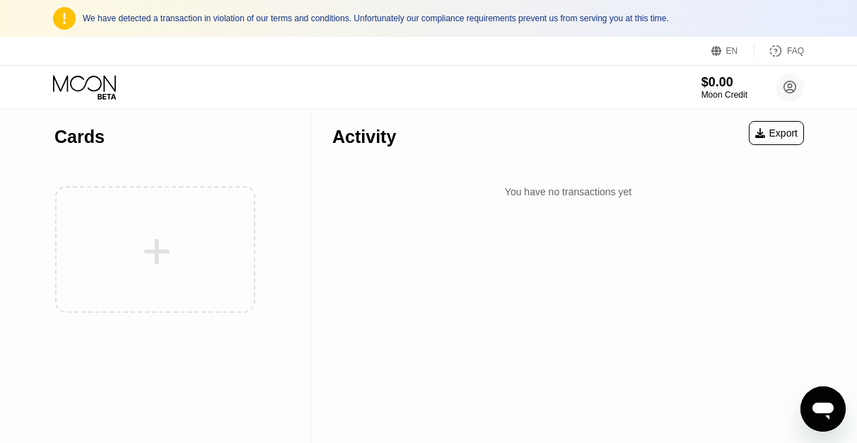
type textarea "x"
click at [392, 318] on div "Activity Export You have no transactions yet" at bounding box center [568, 275] width 514 height 335
type textarea "x"
